Goal: Task Accomplishment & Management: Use online tool/utility

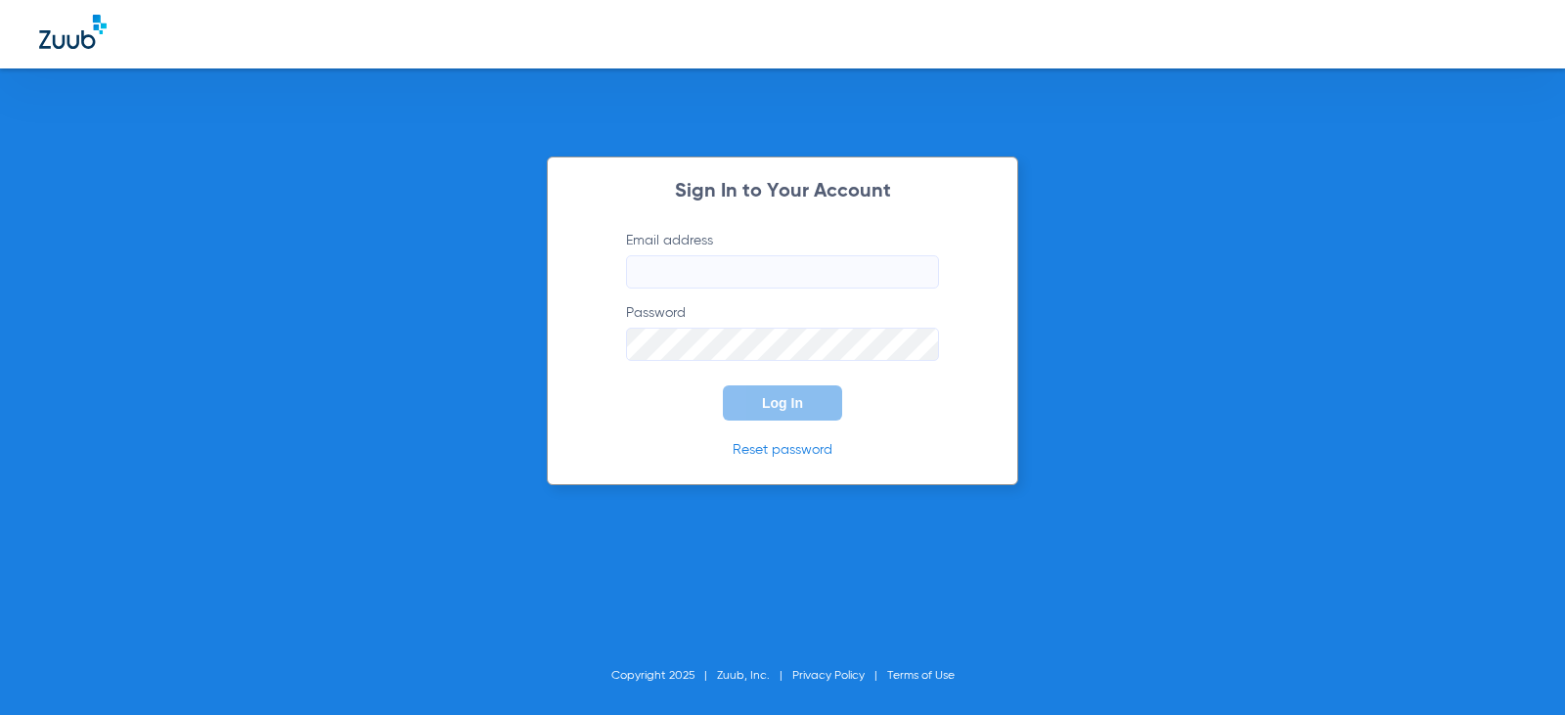
click at [644, 275] on input "Email address" at bounding box center [782, 271] width 313 height 33
type input "[EMAIL_ADDRESS][DOMAIN_NAME]"
click at [723, 385] on button "Log In" at bounding box center [782, 402] width 119 height 35
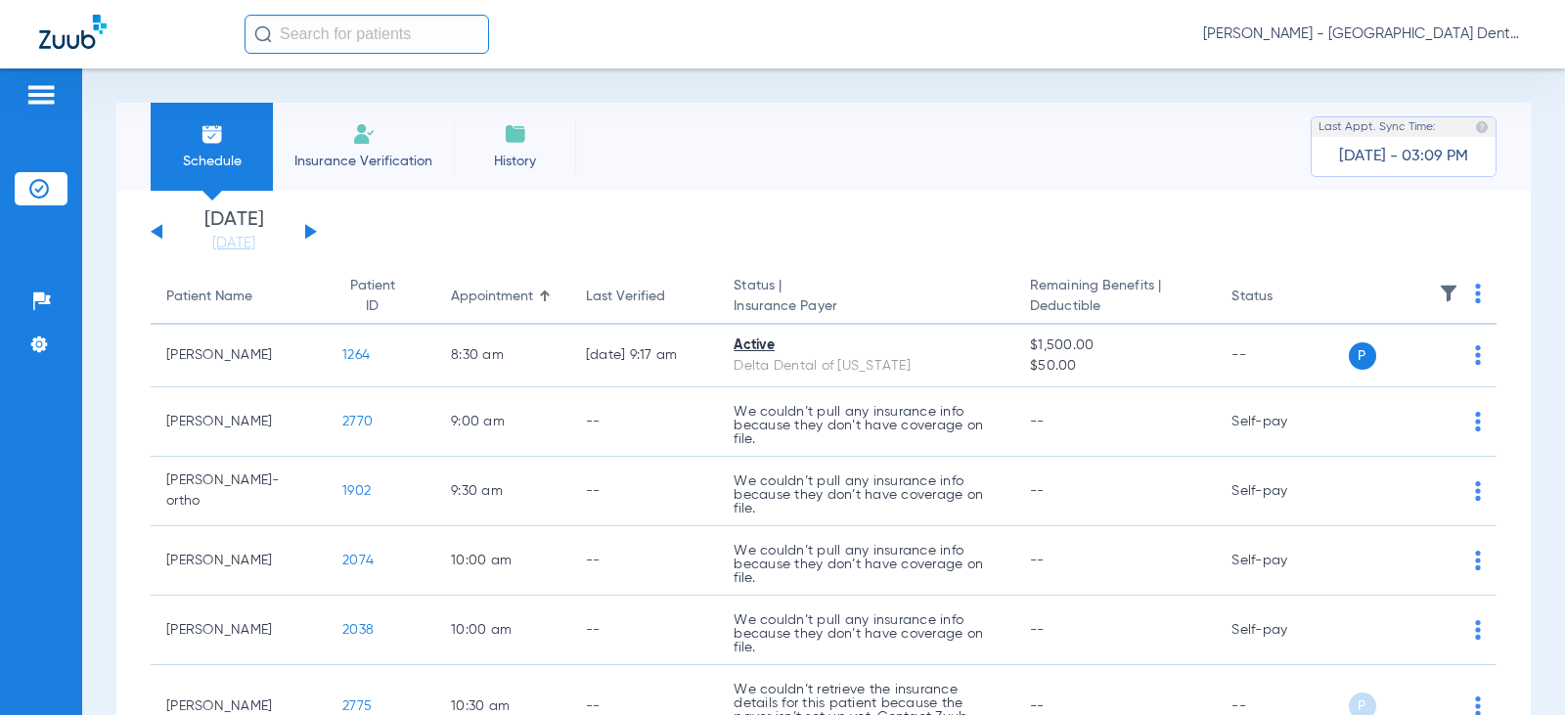
click at [307, 231] on button at bounding box center [311, 231] width 12 height 15
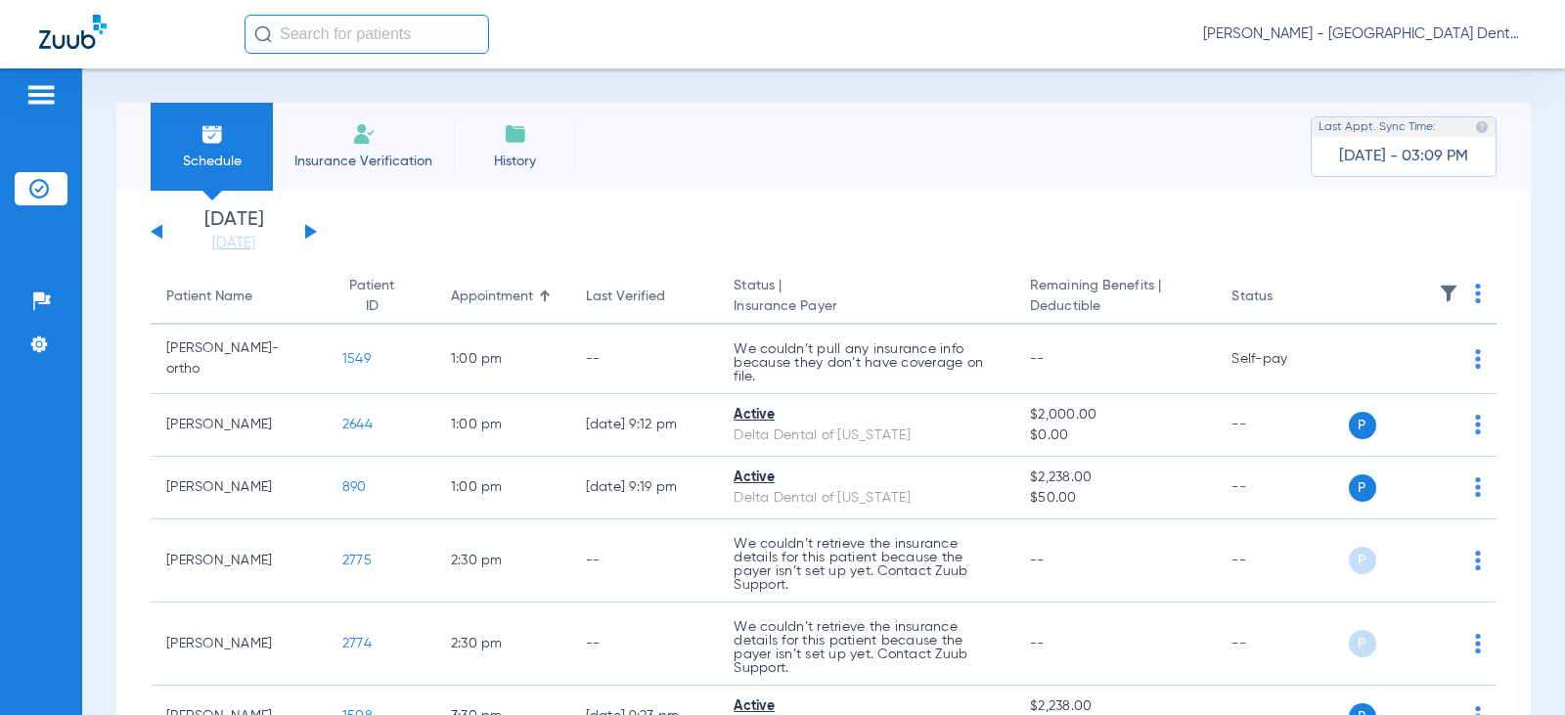
click at [307, 231] on button at bounding box center [311, 231] width 12 height 15
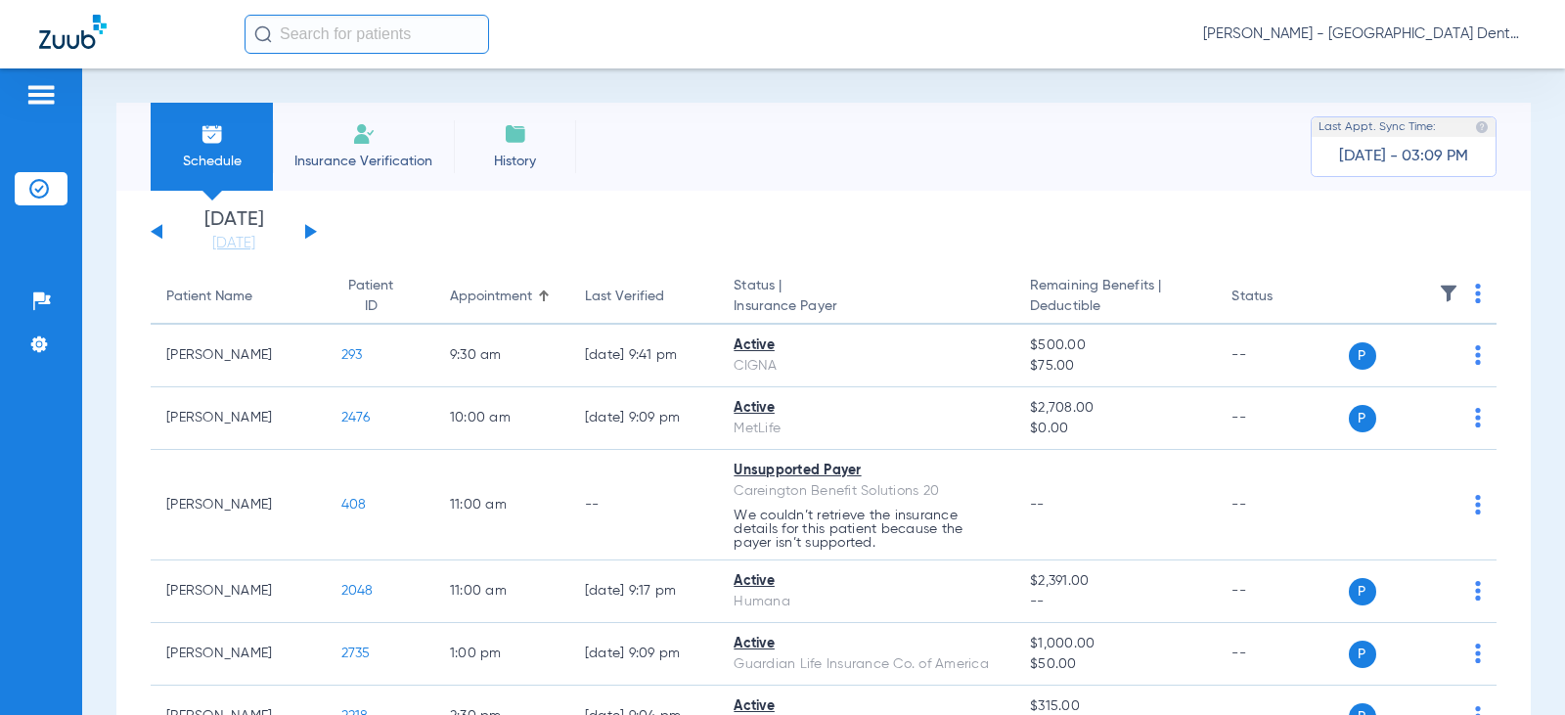
click at [307, 231] on button at bounding box center [311, 231] width 12 height 15
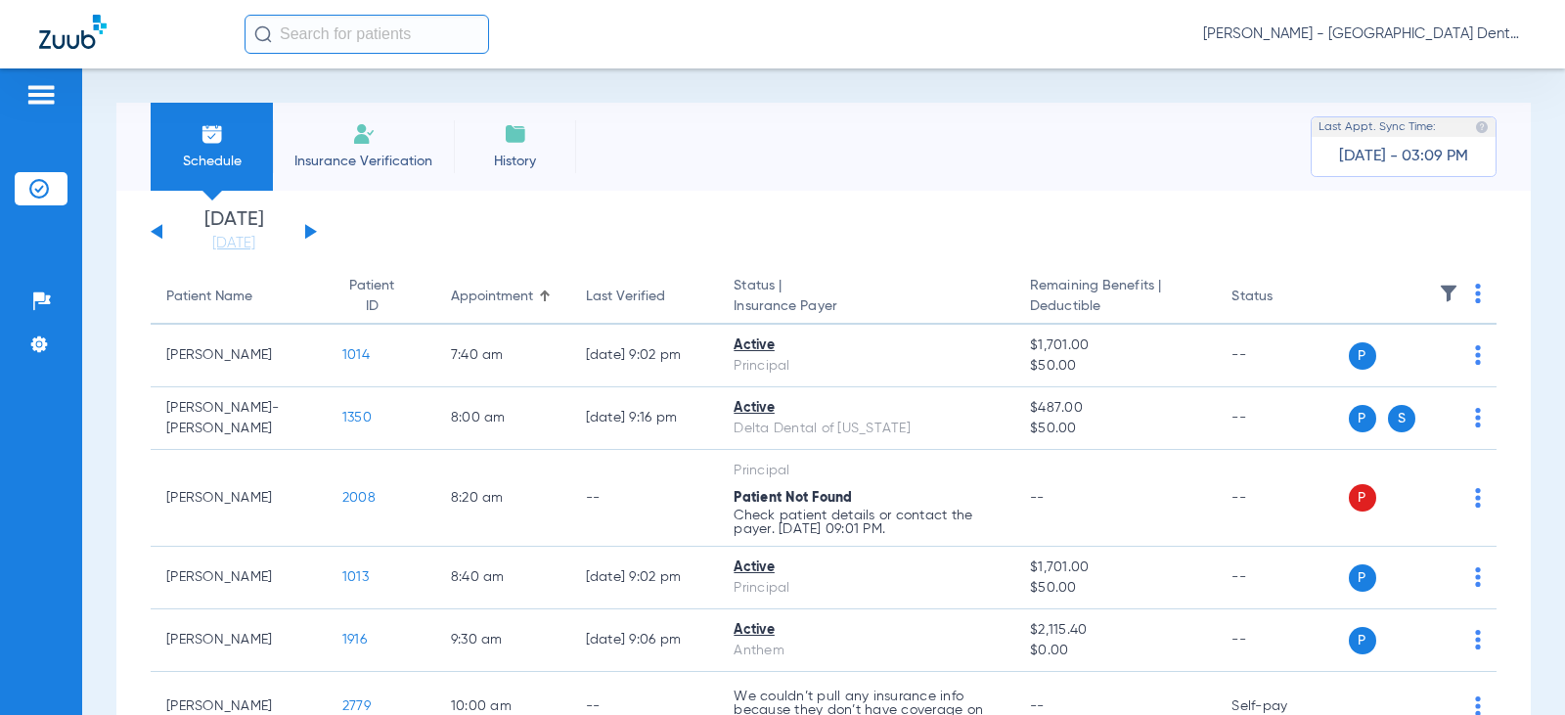
click at [307, 231] on button at bounding box center [311, 231] width 12 height 15
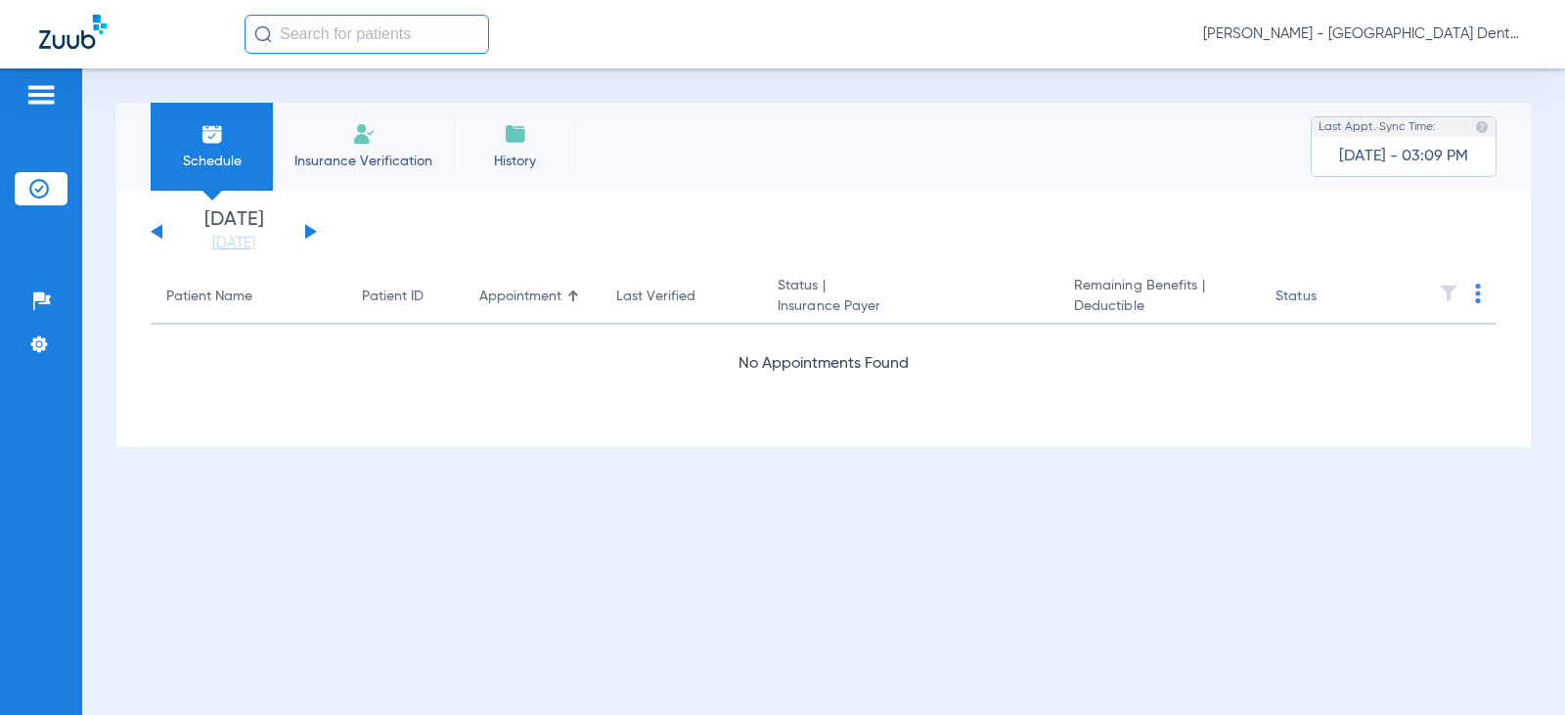
click at [307, 231] on button at bounding box center [311, 231] width 12 height 15
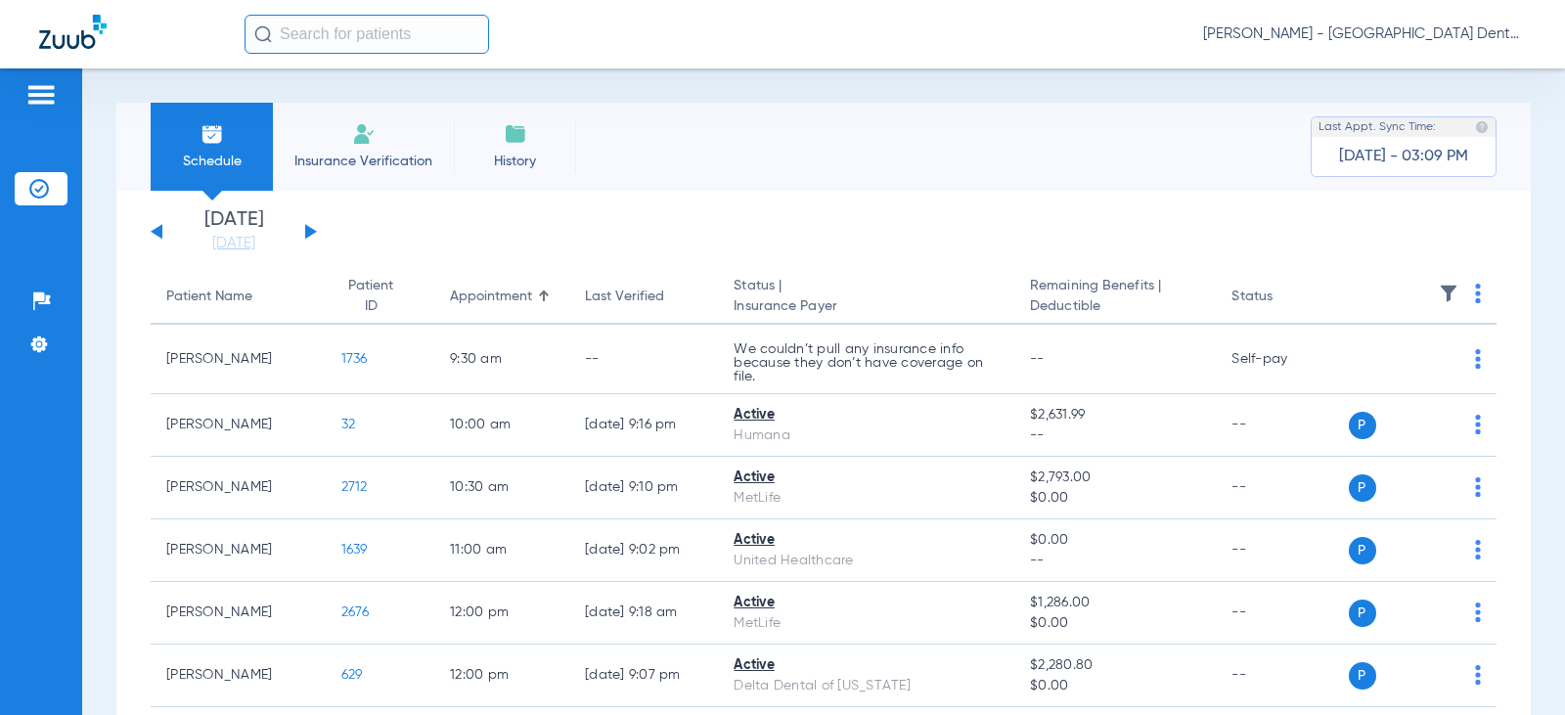
click at [307, 231] on button at bounding box center [311, 231] width 12 height 15
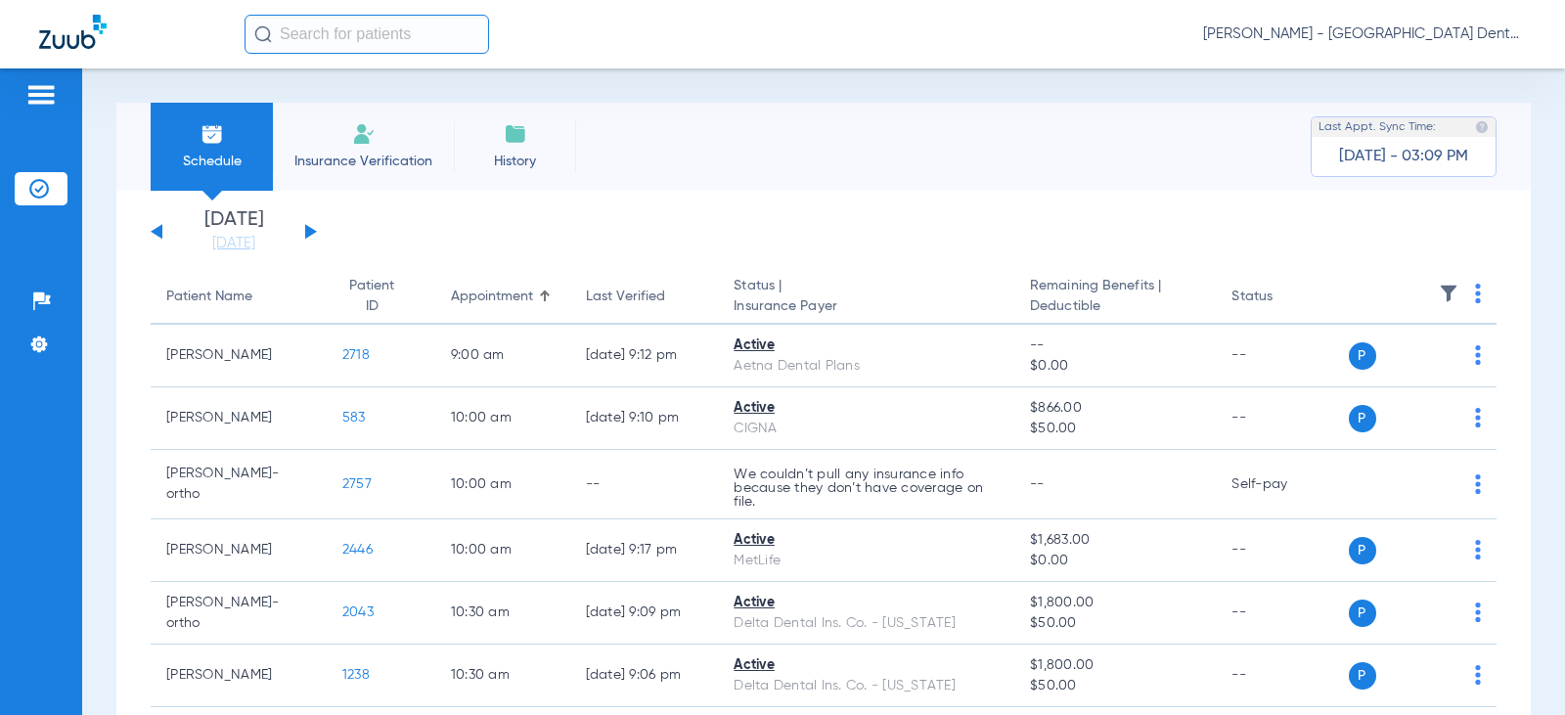
click at [159, 229] on button at bounding box center [157, 231] width 12 height 15
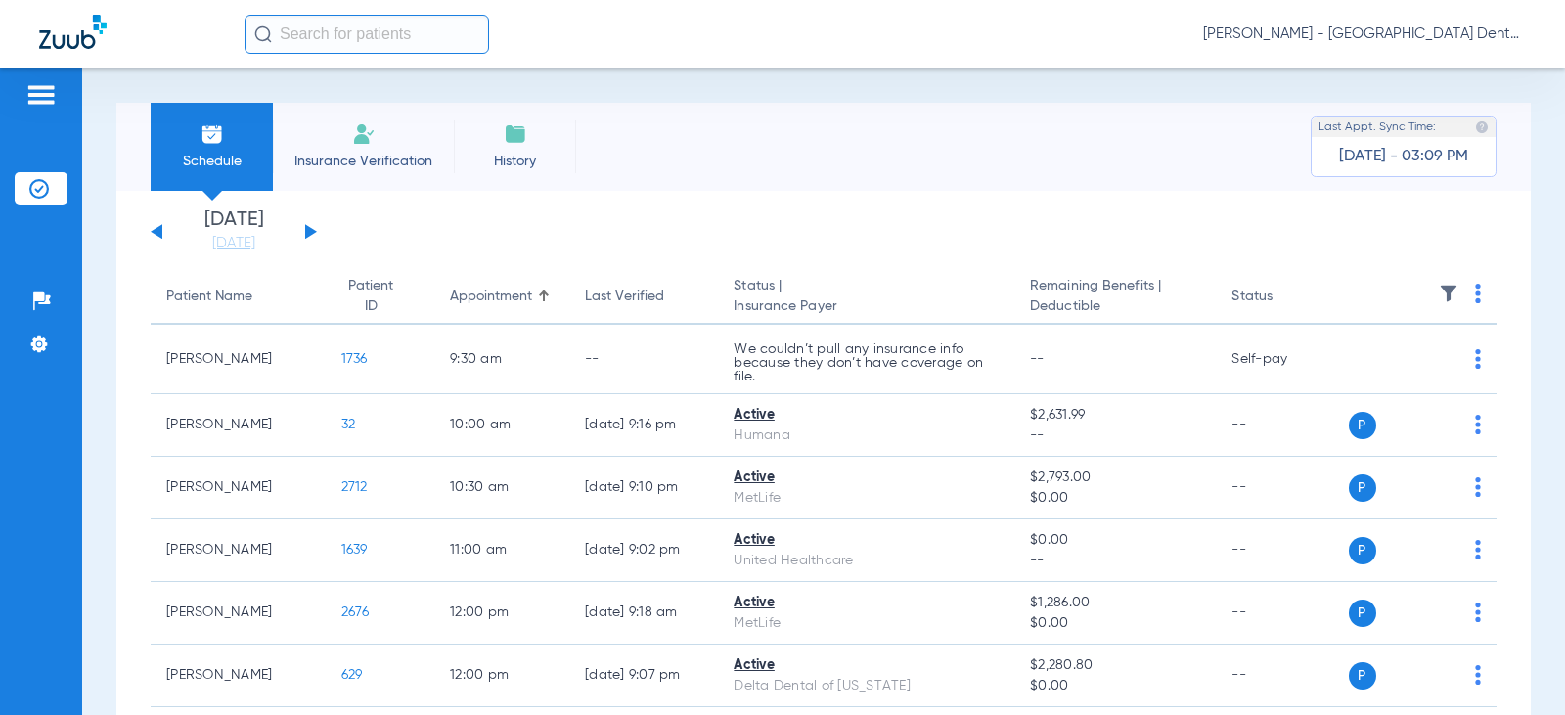
click at [159, 229] on button at bounding box center [157, 231] width 12 height 15
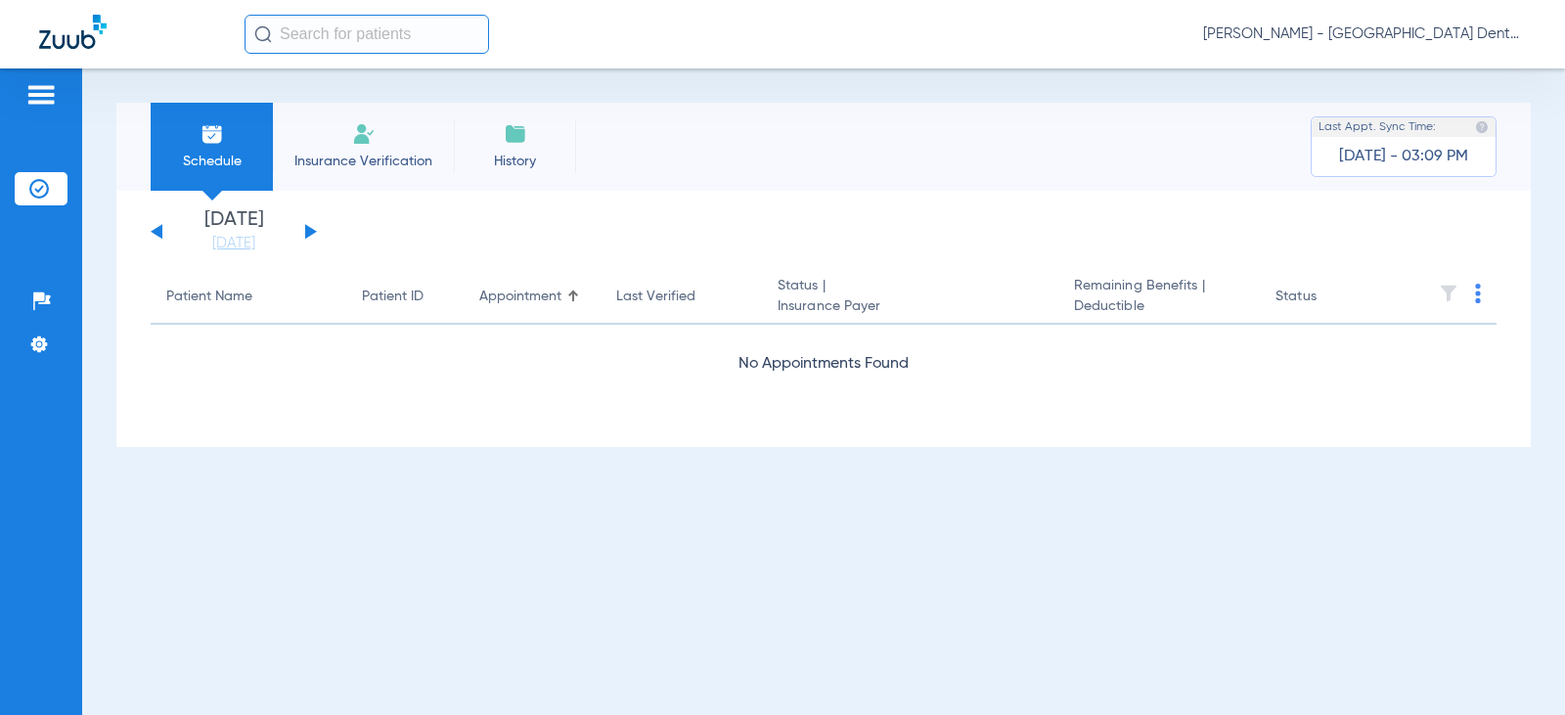
click at [159, 229] on button at bounding box center [157, 231] width 12 height 15
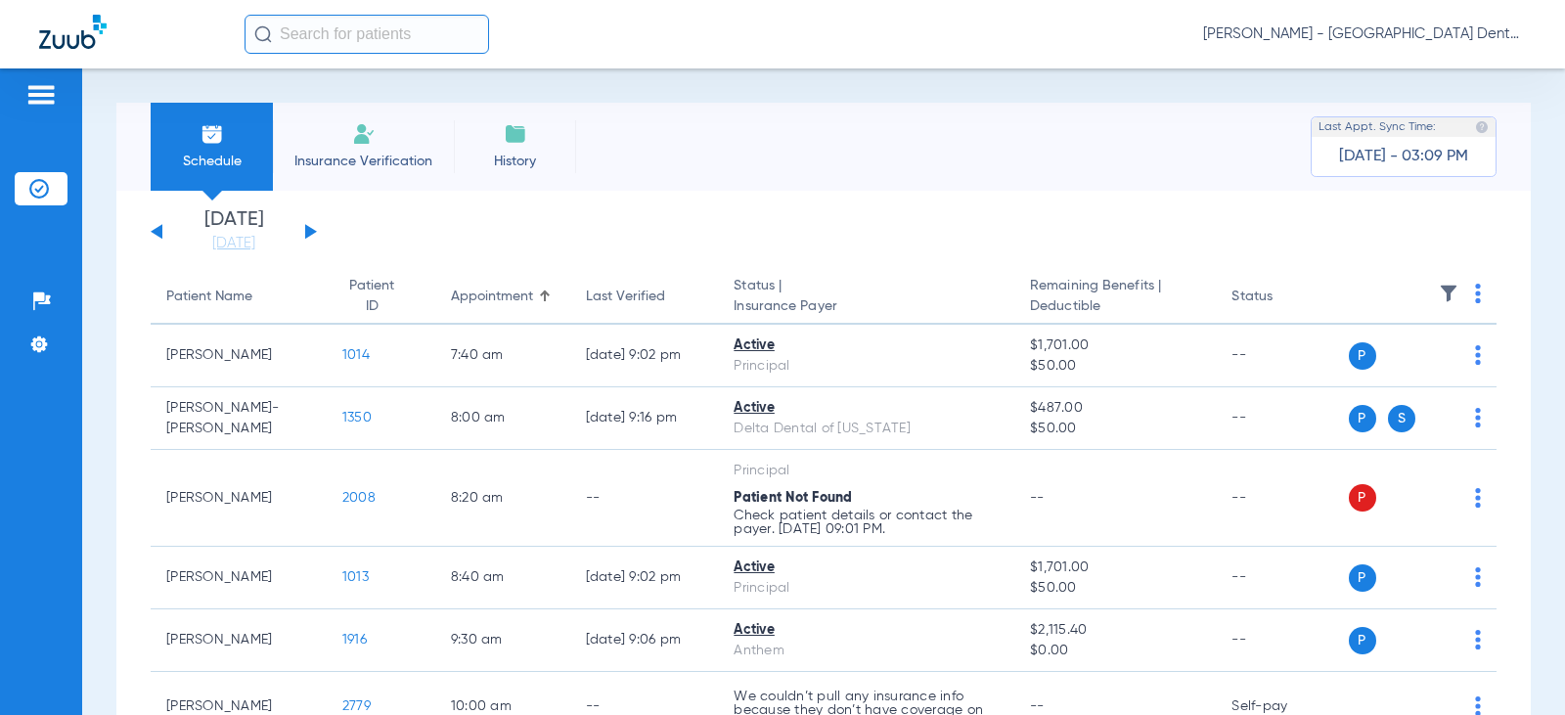
click at [159, 229] on button at bounding box center [157, 231] width 12 height 15
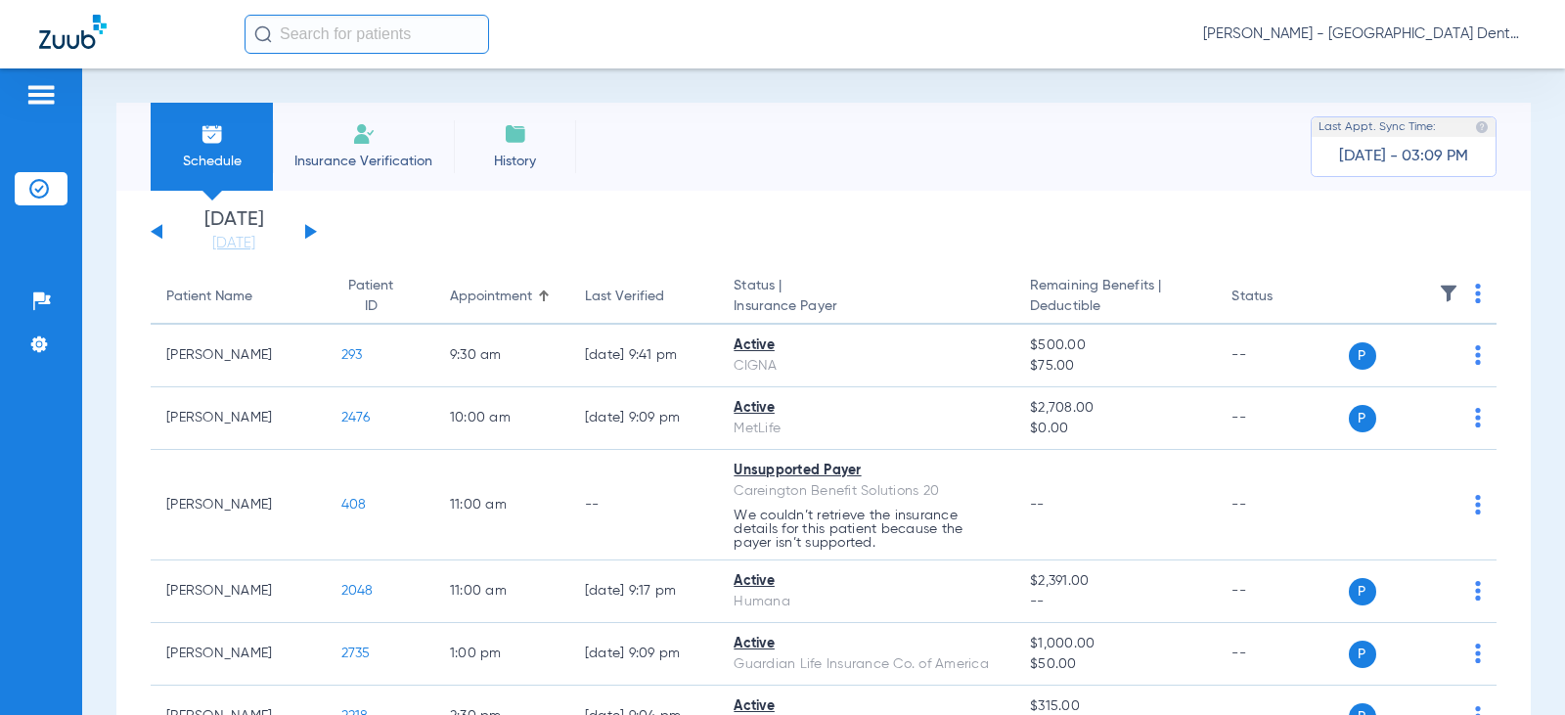
click at [159, 229] on button at bounding box center [157, 231] width 12 height 15
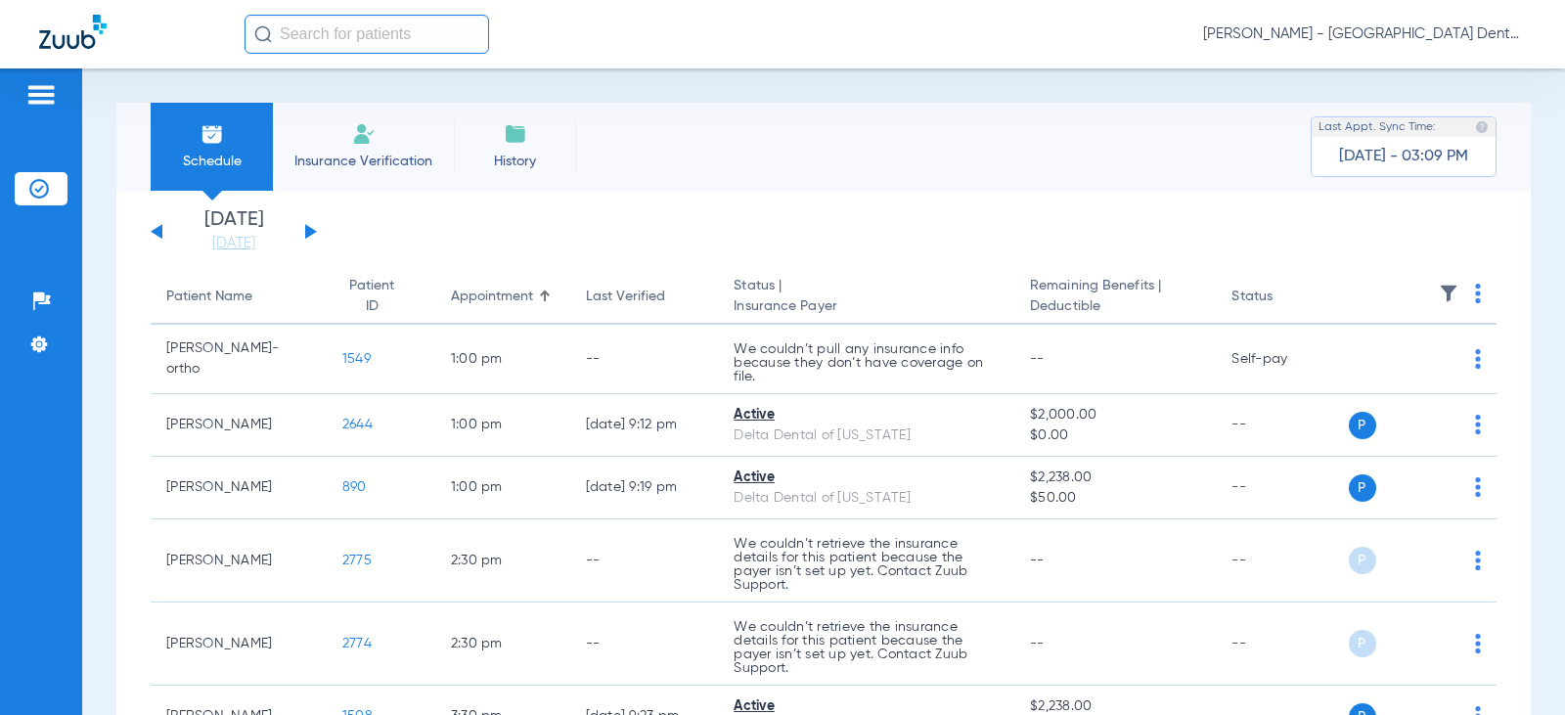
click at [159, 229] on button at bounding box center [157, 231] width 12 height 15
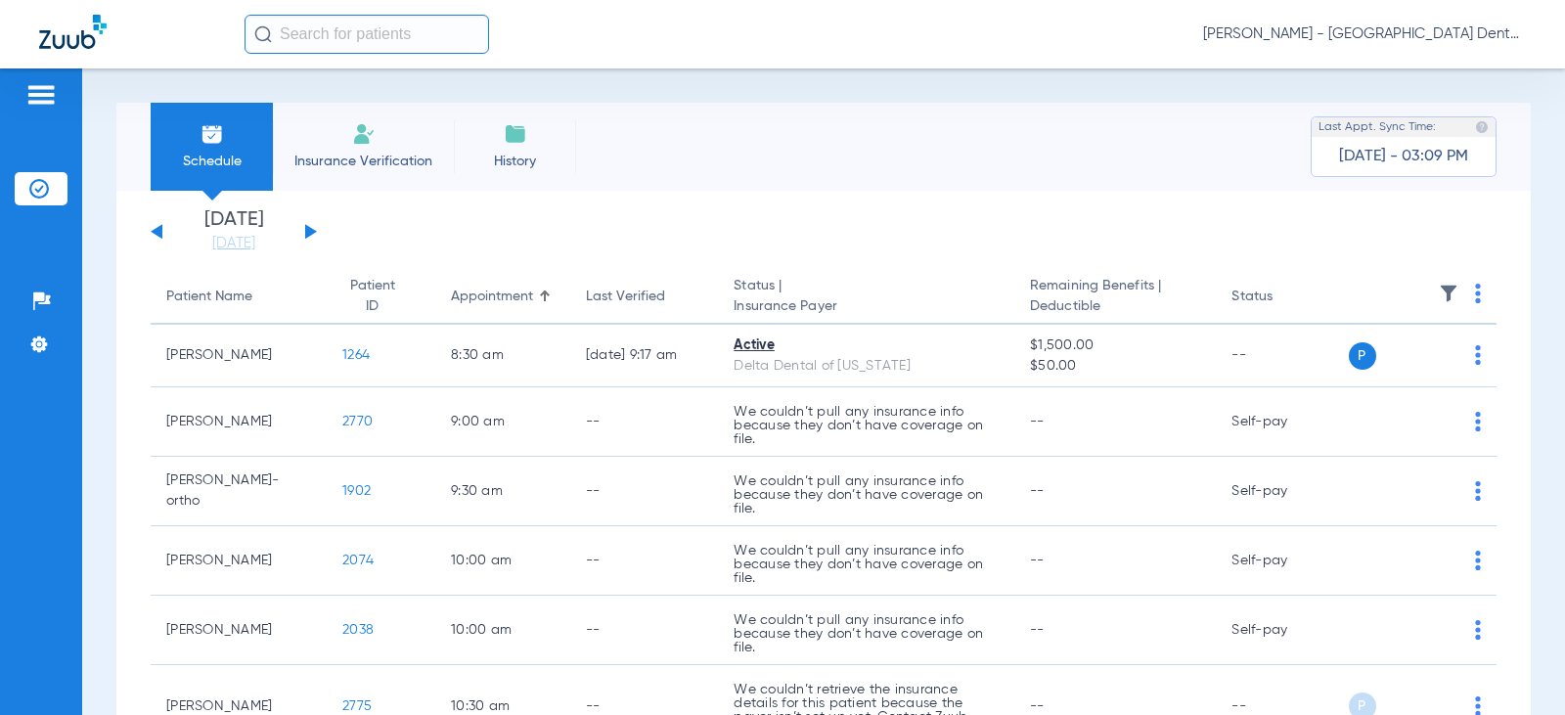
click at [1031, 172] on div "Schedule Insurance Verification History Last Appt. Sync Time: [DATE] - 03:09 PM" at bounding box center [823, 147] width 1414 height 88
